Goal: Transaction & Acquisition: Purchase product/service

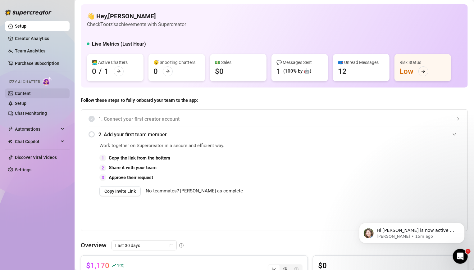
click at [20, 94] on link "Content" at bounding box center [23, 93] width 16 height 5
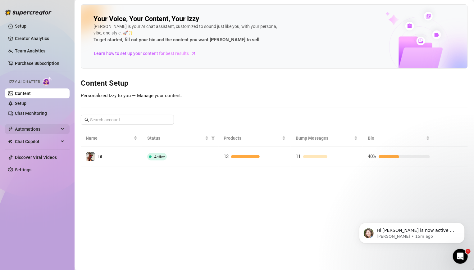
click at [27, 131] on span "Automations" at bounding box center [37, 129] width 44 height 10
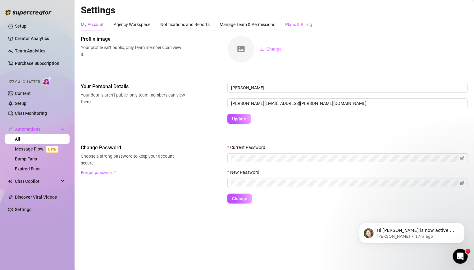
click at [306, 19] on div "Plans & Billing" at bounding box center [298, 25] width 27 height 12
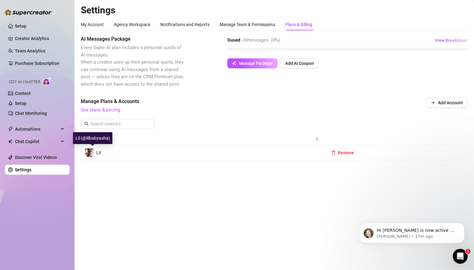
click at [96, 152] on span "Lil" at bounding box center [98, 152] width 4 height 5
click at [256, 64] on span "Manage Package" at bounding box center [256, 63] width 34 height 5
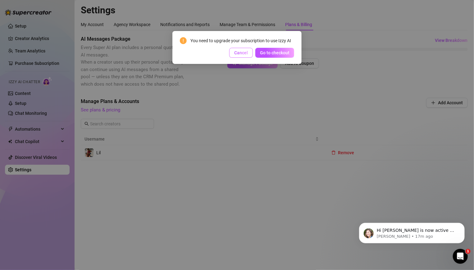
click at [249, 56] on button "Cancel" at bounding box center [241, 53] width 24 height 10
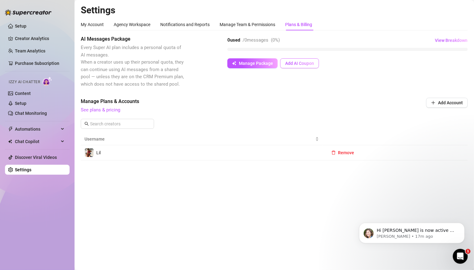
click at [285, 66] on button "Add AI Coupon" at bounding box center [299, 63] width 39 height 10
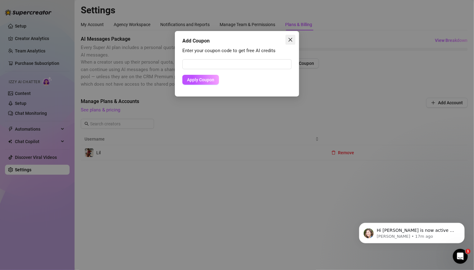
click at [291, 36] on button "Close" at bounding box center [290, 40] width 10 height 10
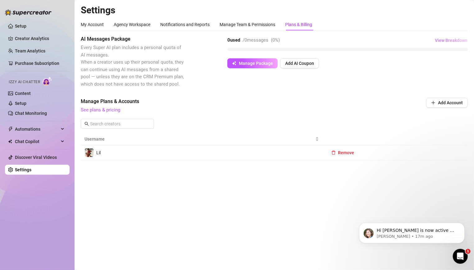
click at [440, 38] on span "View Breakdown" at bounding box center [451, 40] width 33 height 5
click at [253, 64] on span "Manage Package" at bounding box center [256, 63] width 34 height 5
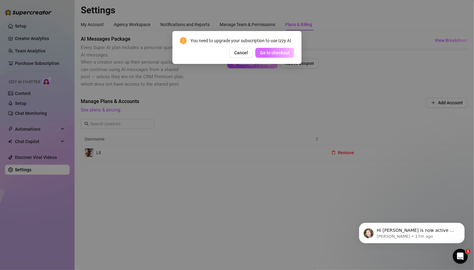
click at [257, 51] on button "Go to checkout" at bounding box center [274, 53] width 39 height 10
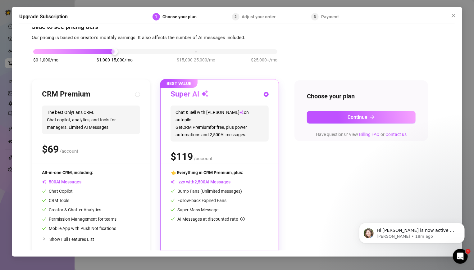
scroll to position [19, 0]
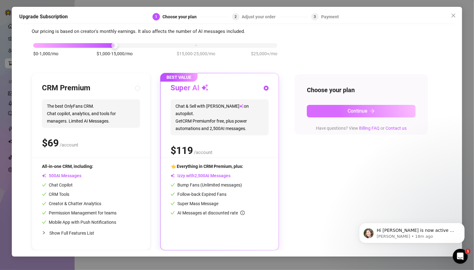
click at [360, 109] on span "Continue" at bounding box center [357, 111] width 20 height 6
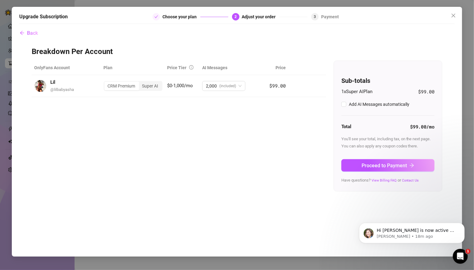
checkbox input "true"
click at [397, 168] on button "Proceed to Payment" at bounding box center [387, 165] width 93 height 12
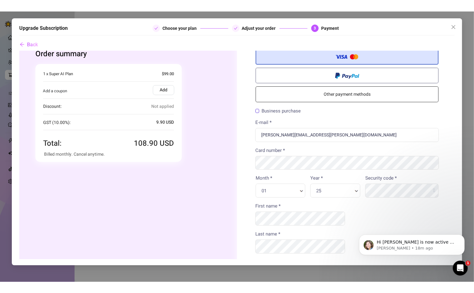
scroll to position [16, 0]
